Goal: Complete application form

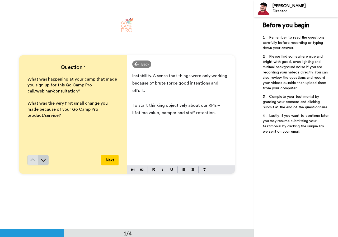
click at [42, 163] on icon at bounding box center [43, 159] width 5 height 5
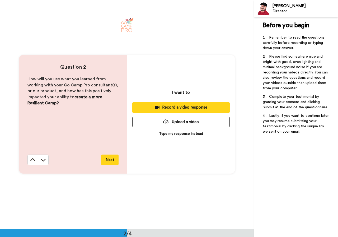
scroll to position [229, 0]
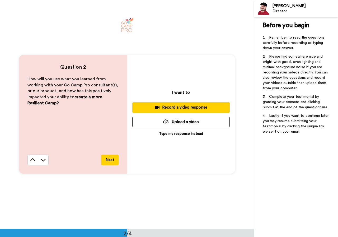
click at [169, 133] on p "Type my response instead" at bounding box center [181, 133] width 44 height 5
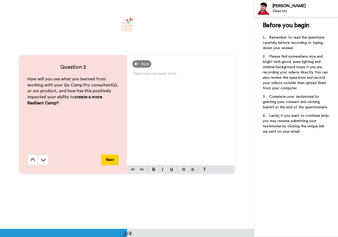
click at [163, 134] on div "Type your answer here ﻿" at bounding box center [181, 117] width 108 height 95
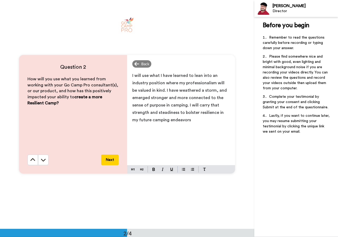
click at [110, 159] on button "Next" at bounding box center [109, 159] width 17 height 11
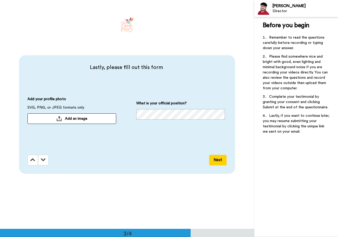
scroll to position [457, 0]
click at [95, 118] on button "Add an image" at bounding box center [71, 118] width 89 height 11
click at [65, 118] on span "Add an image" at bounding box center [76, 118] width 22 height 5
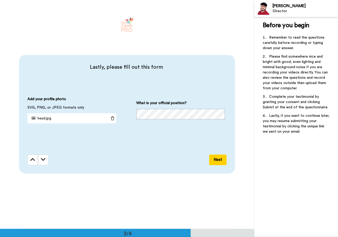
click at [214, 161] on button "Next" at bounding box center [217, 159] width 17 height 11
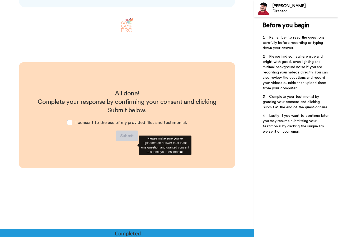
scroll to position [624, 0]
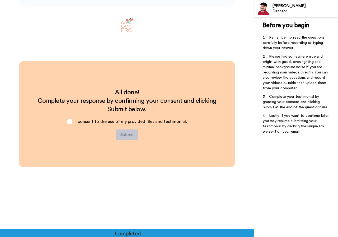
click at [127, 122] on span "I consent to the use of my provided files and testimonial." at bounding box center [130, 121] width 111 height 4
click at [72, 122] on span at bounding box center [69, 121] width 5 height 5
click at [127, 135] on button "Submit" at bounding box center [127, 134] width 22 height 11
